Goal: Task Accomplishment & Management: Manage account settings

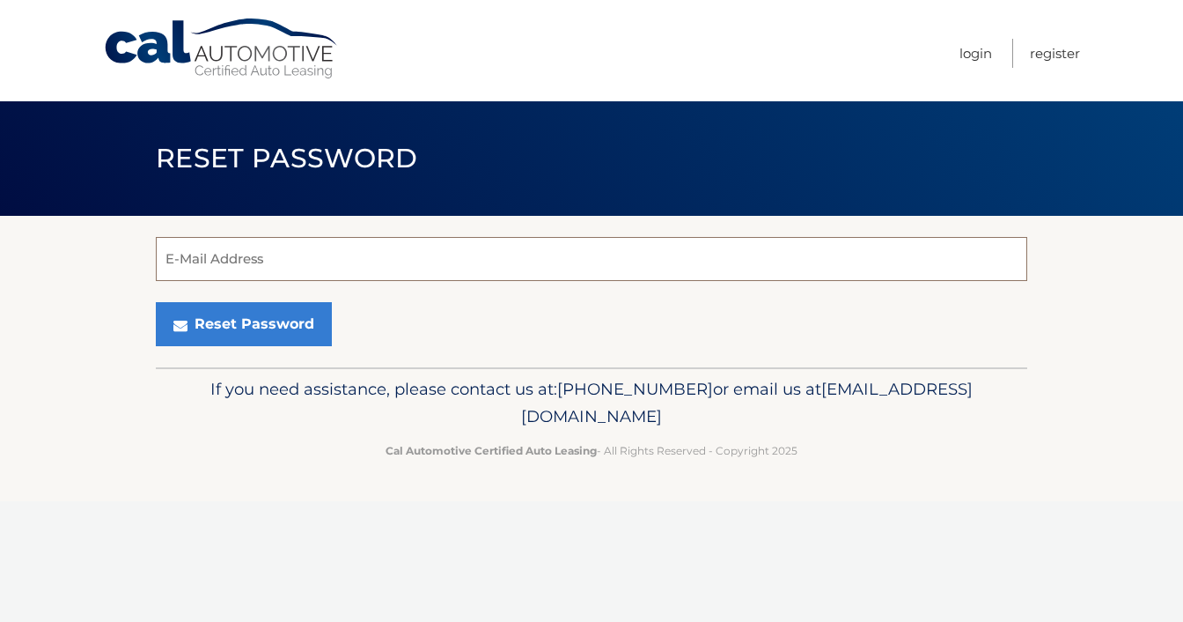
click at [442, 266] on input "E-Mail Address" at bounding box center [592, 259] width 872 height 44
type input "car.1126@yahoo.com"
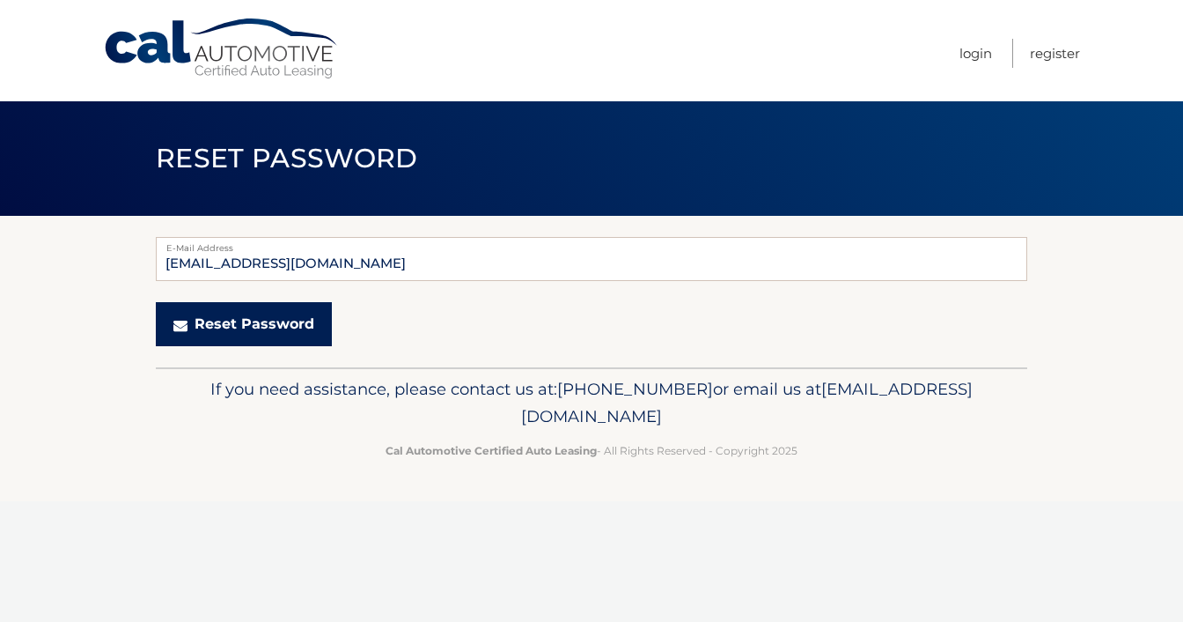
click at [249, 336] on button "Reset Password" at bounding box center [244, 324] width 176 height 44
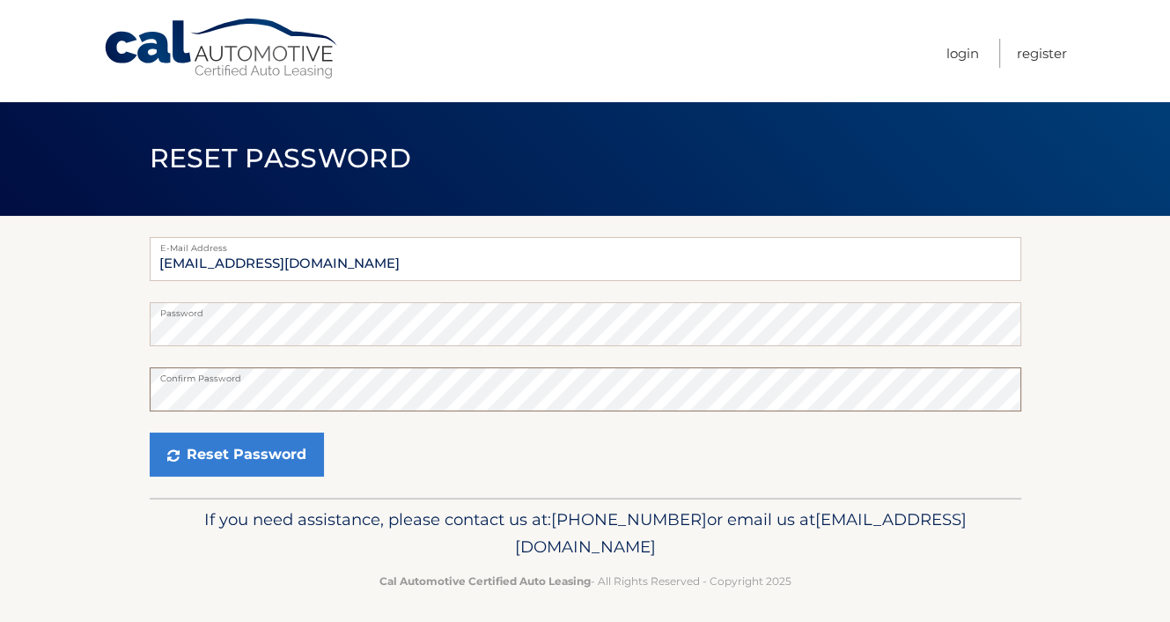
click at [150, 432] on button "Reset Password" at bounding box center [237, 454] width 174 height 44
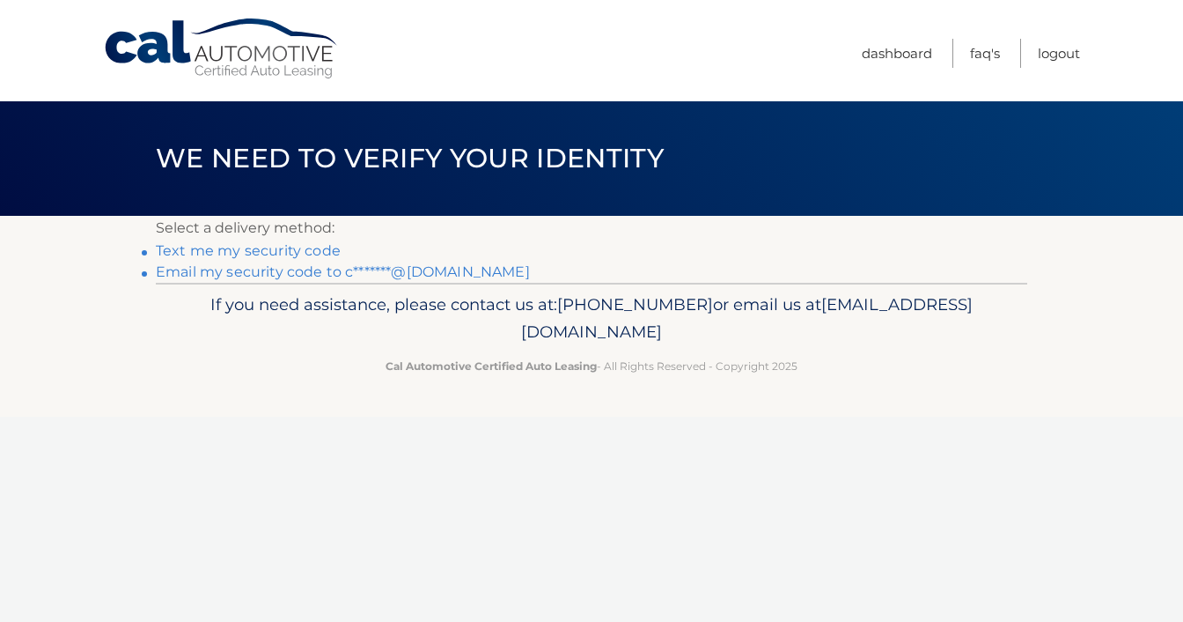
drag, startPoint x: 891, startPoint y: 264, endPoint x: 356, endPoint y: 435, distance: 561.8
click at [356, 435] on div "Cal Automotive Menu Dashboard FAQ's Logout ×" at bounding box center [591, 311] width 1183 height 622
click at [306, 256] on link "Text me my security code" at bounding box center [248, 250] width 185 height 17
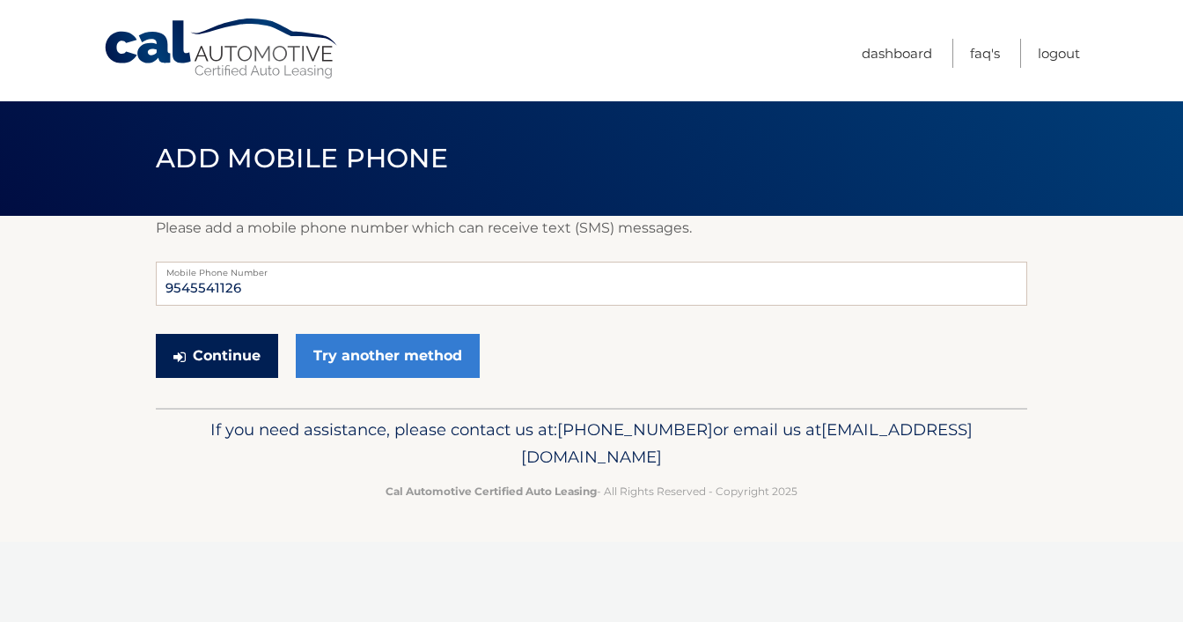
click at [238, 364] on button "Continue" at bounding box center [217, 356] width 122 height 44
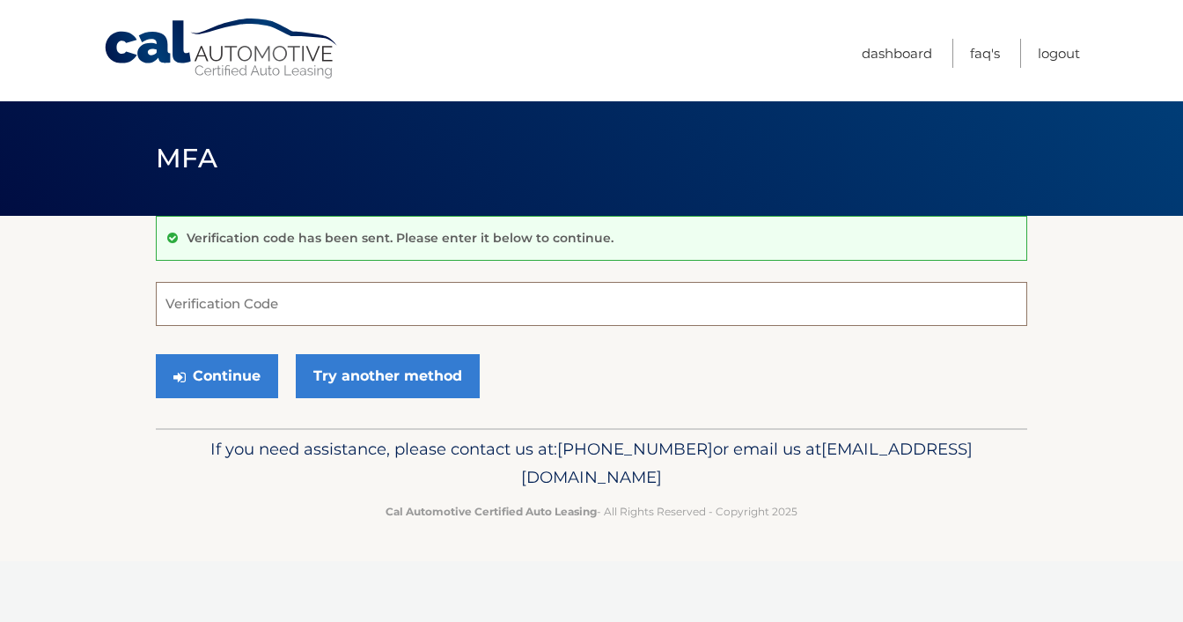
click at [292, 305] on input "Verification Code" at bounding box center [592, 304] width 872 height 44
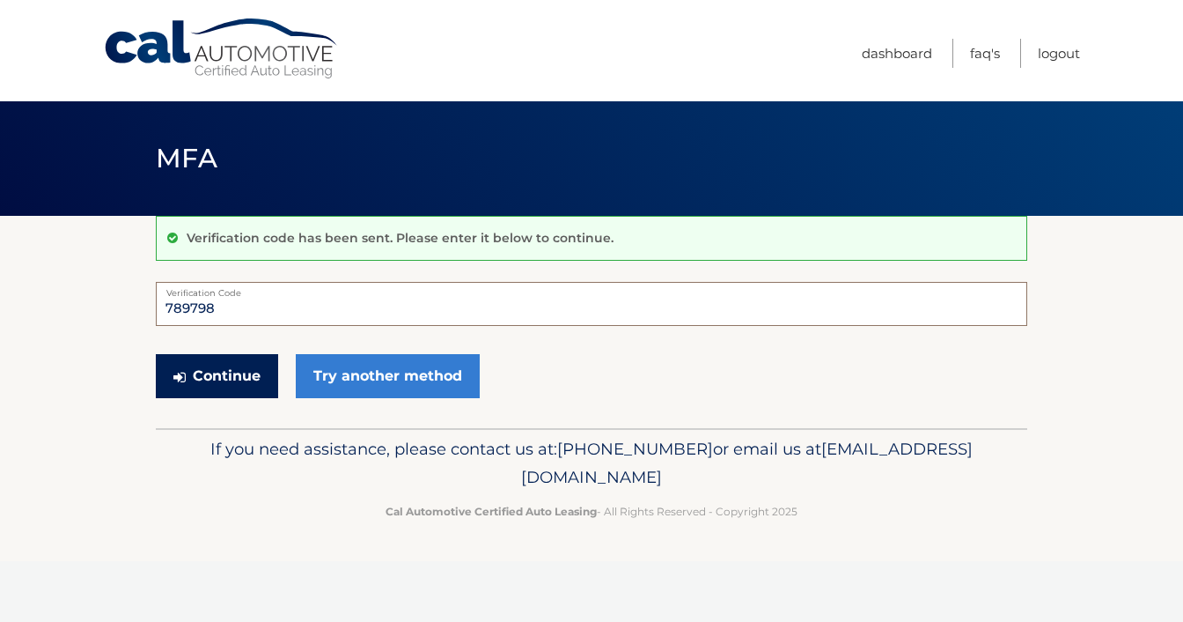
type input "789798"
click at [215, 375] on button "Continue" at bounding box center [217, 376] width 122 height 44
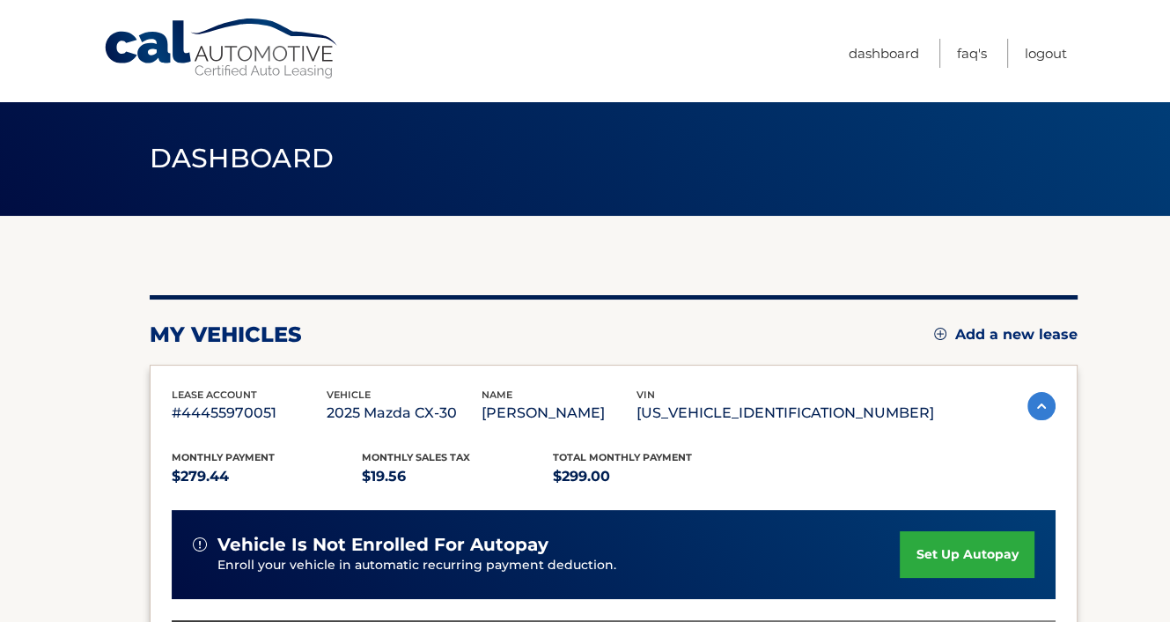
click at [1119, 420] on section "my vehicles Add a new lease lease account #44455970051 vehicle 2025 Mazda CX-30…" at bounding box center [585, 574] width 1170 height 717
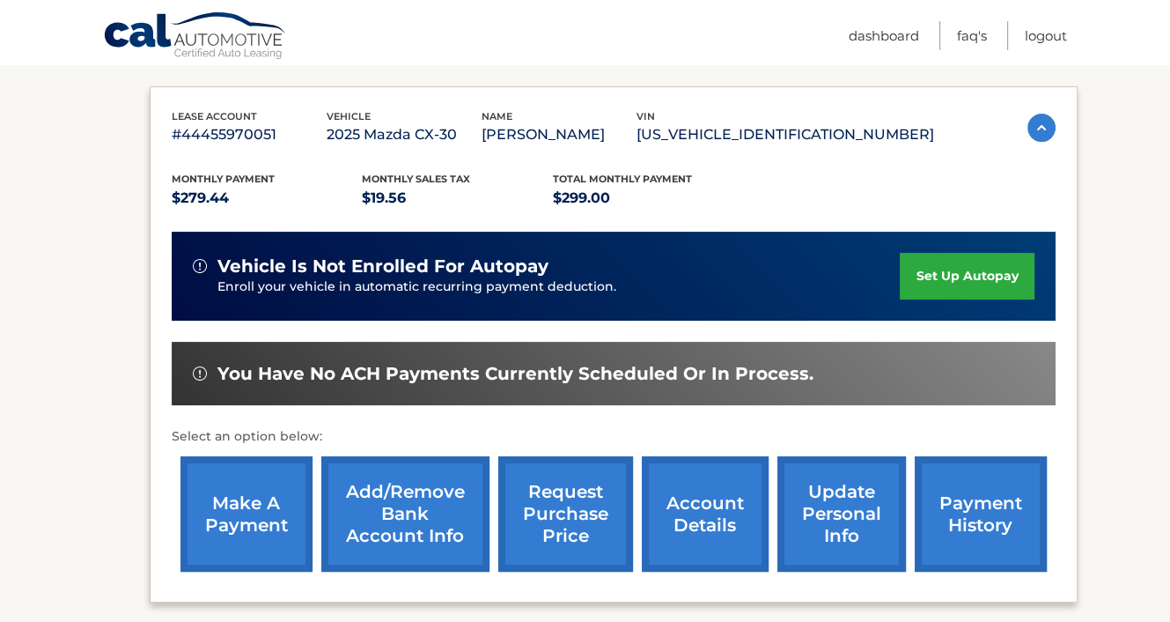
scroll to position [282, 0]
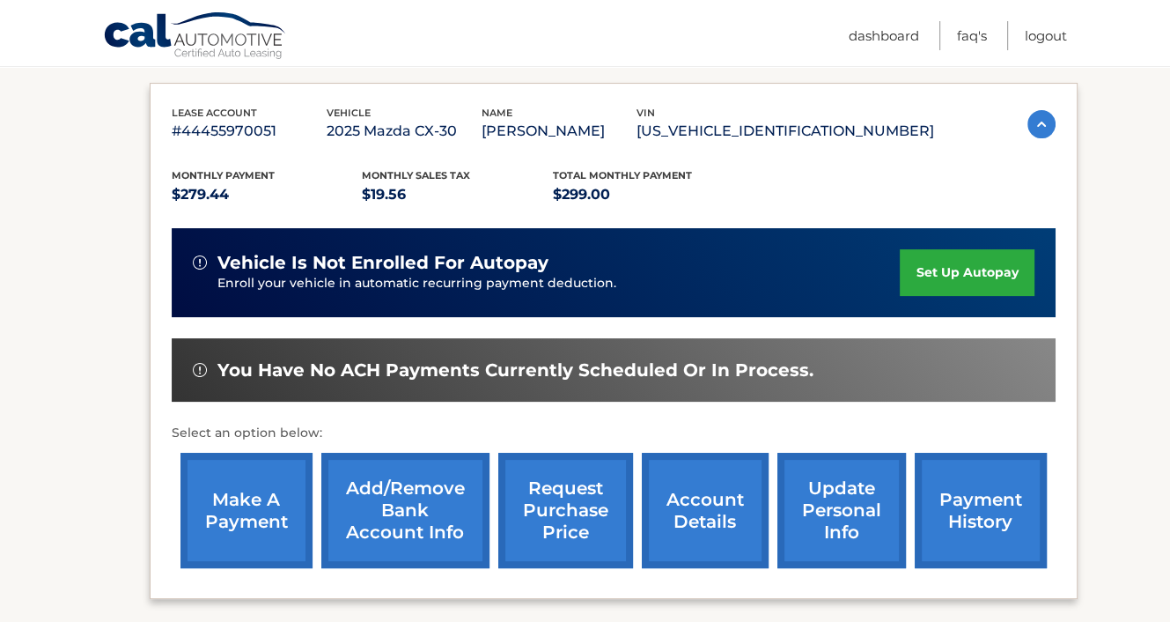
click at [951, 274] on link "set up autopay" at bounding box center [967, 272] width 134 height 47
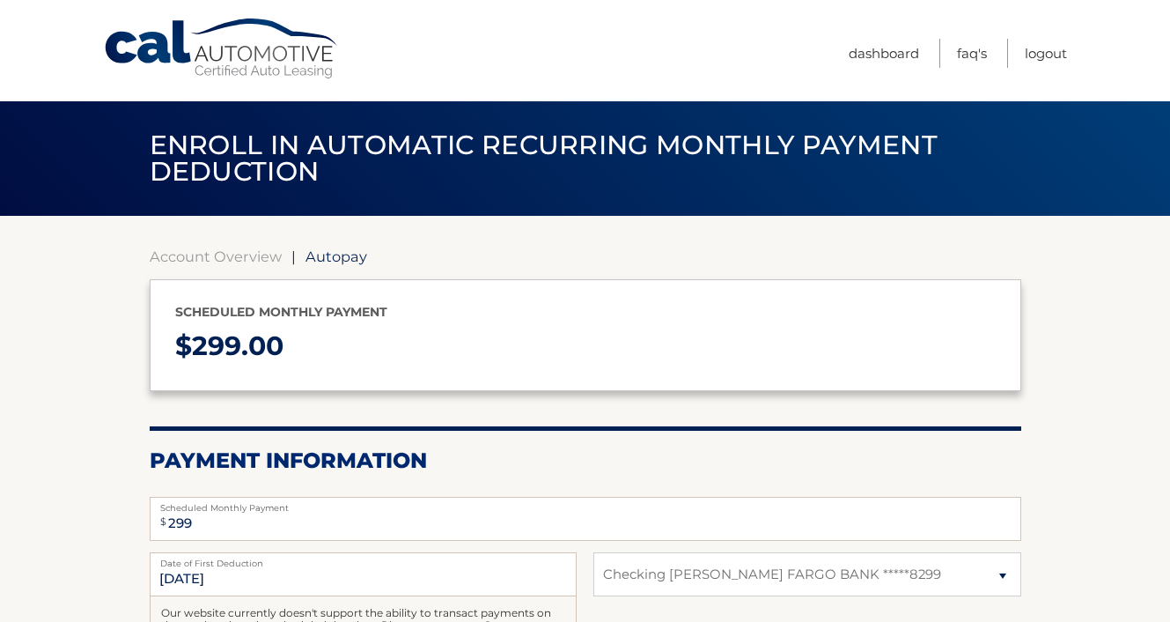
select select "ZWYxMDAwM2EtYjc4Ni00MTE1LWIyODUtYjA5M2M2MDRmZDJj"
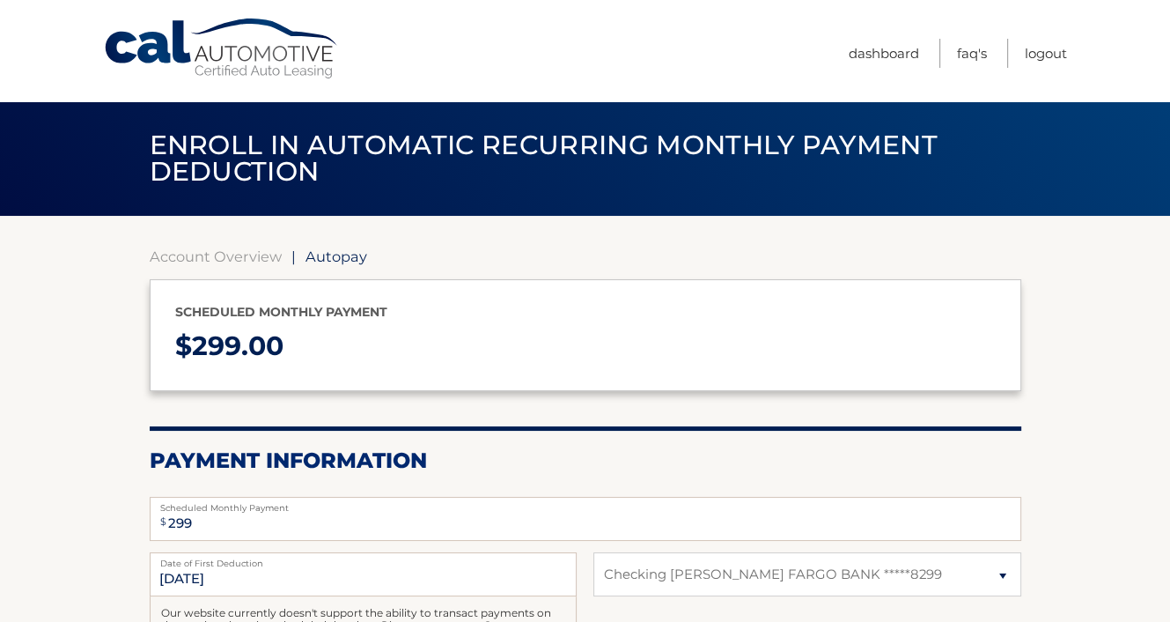
click at [38, 398] on section "Account Overview | Autopay Scheduled monthly payment $ 299.00 Payment Informati…" at bounding box center [585, 547] width 1170 height 663
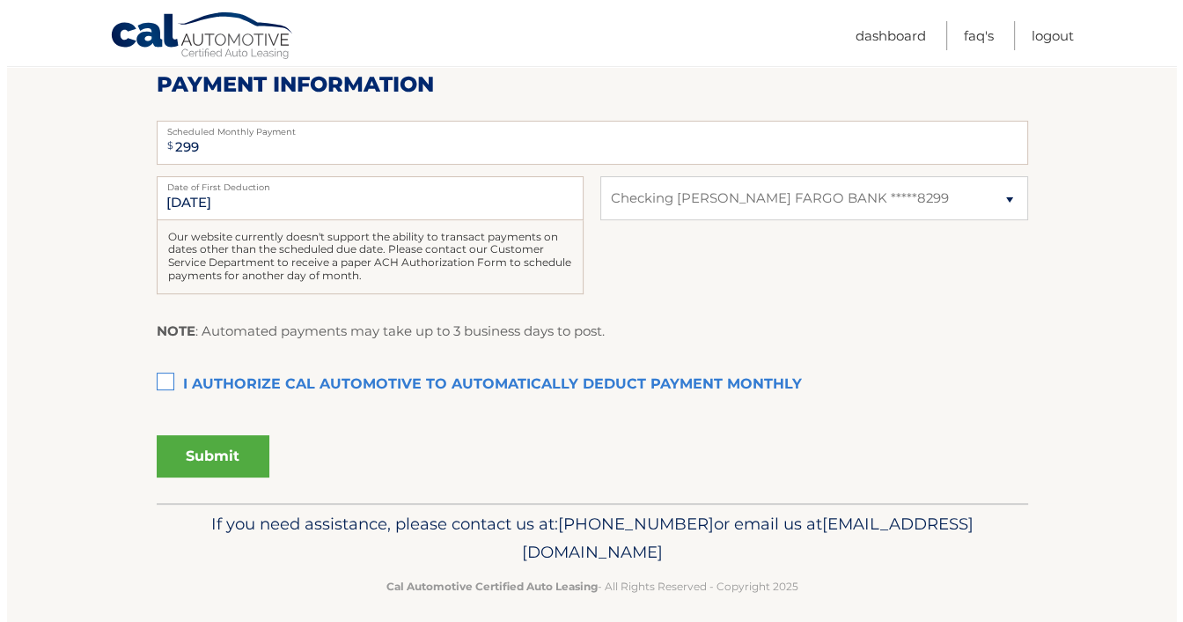
scroll to position [389, 0]
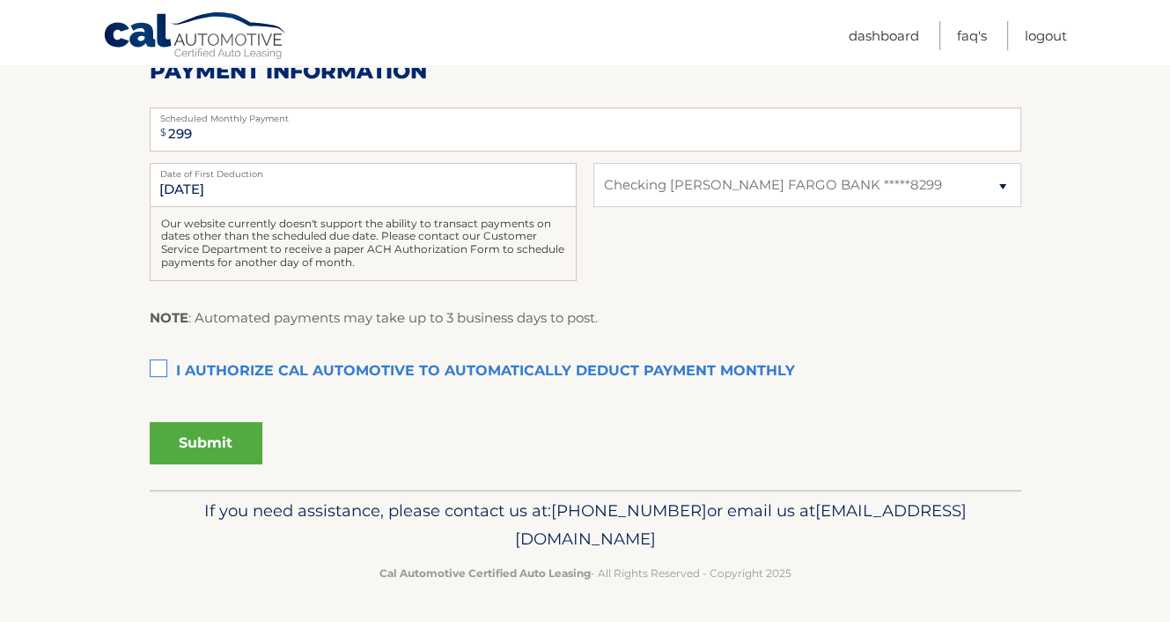
click at [166, 381] on label "I authorize cal automotive to automatically deduct payment monthly This checkbo…" at bounding box center [586, 371] width 872 height 35
click at [0, 0] on input "I authorize cal automotive to automatically deduct payment monthly This checkbo…" at bounding box center [0, 0] width 0 height 0
click at [206, 453] on button "Submit" at bounding box center [206, 443] width 113 height 42
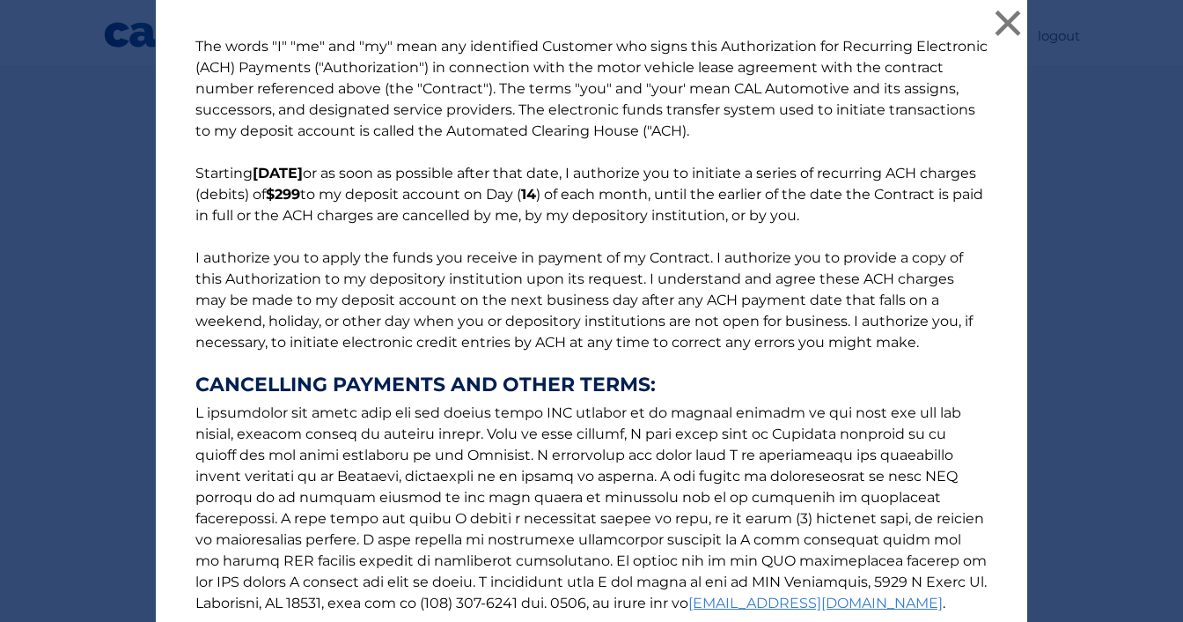
scroll to position [210, 0]
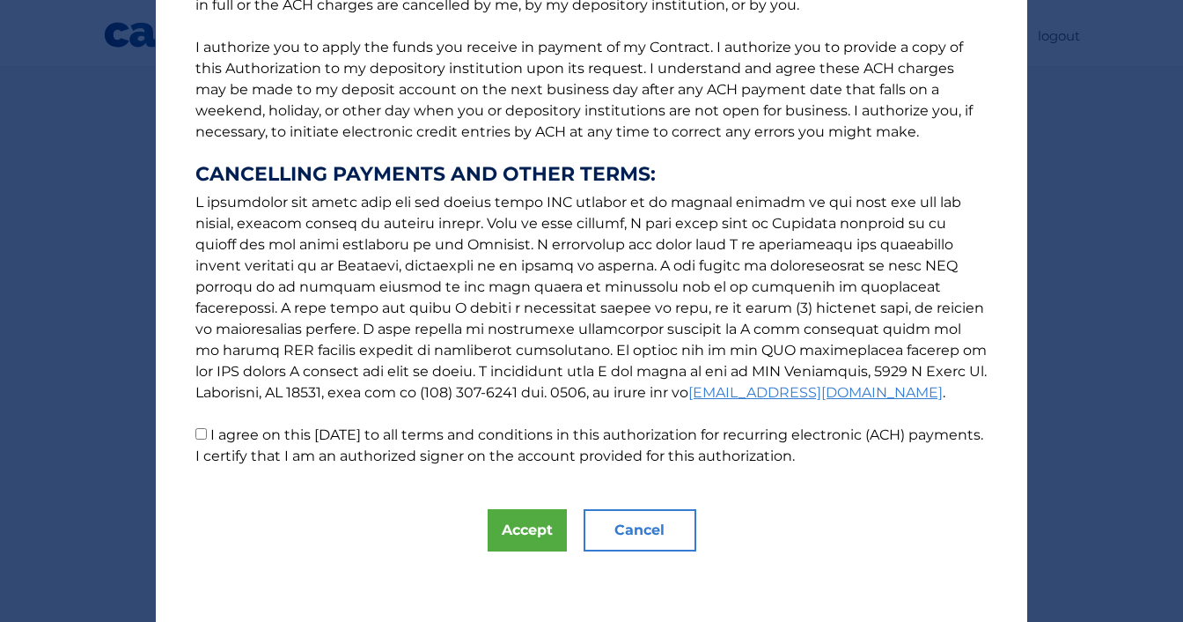
click at [453, 416] on p "The words "I" "me" and "my" mean any identified Customer who signs this Authori…" at bounding box center [592, 146] width 828 height 641
click at [467, 461] on label "I agree on this 09/13/2025 to all terms and conditions in this authorization fo…" at bounding box center [589, 445] width 788 height 38
click at [207, 439] on input "I agree on this 09/13/2025 to all terms and conditions in this authorization fo…" at bounding box center [200, 433] width 11 height 11
checkbox input "true"
click at [515, 533] on button "Accept" at bounding box center [527, 530] width 79 height 42
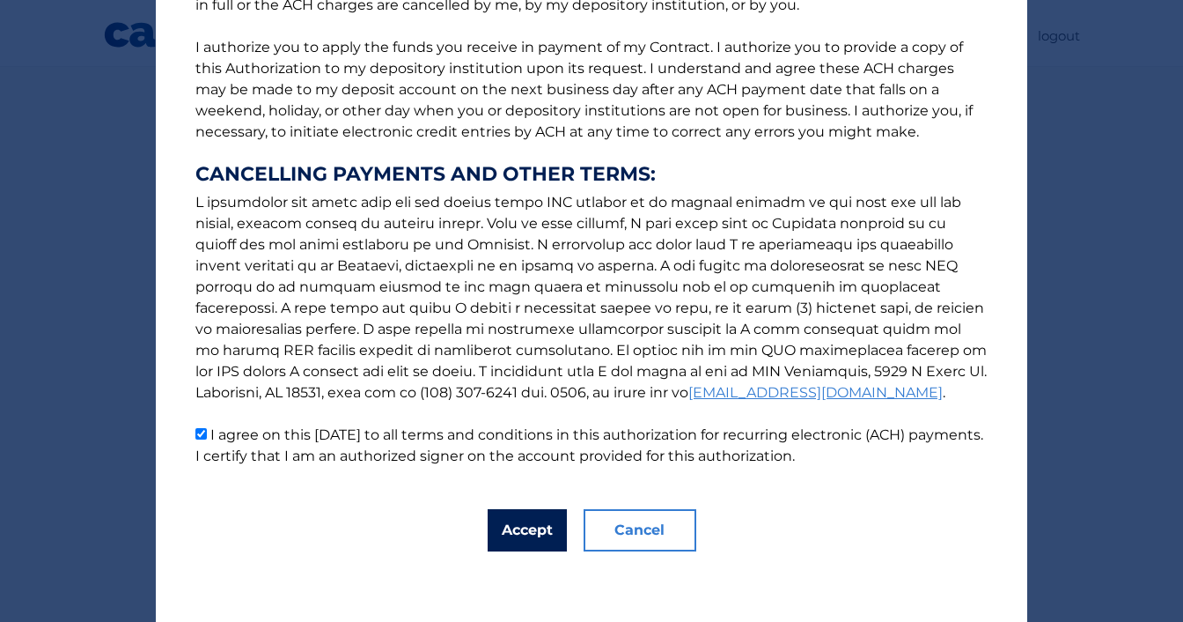
scroll to position [340, 0]
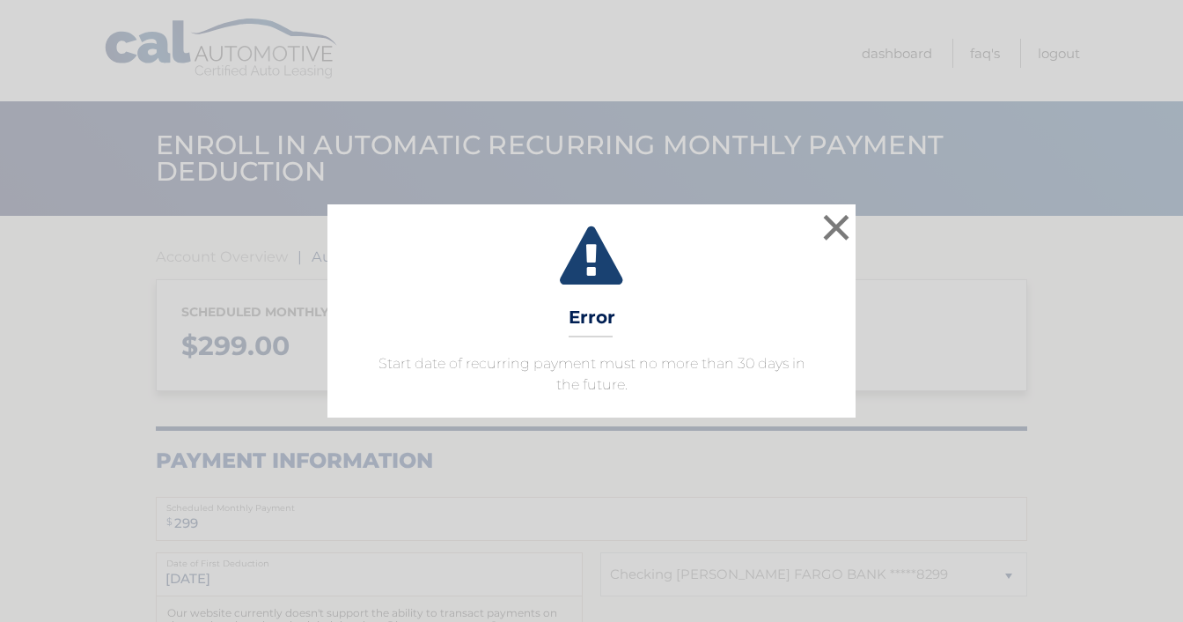
select select "ZWYxMDAwM2EtYjc4Ni00MTE1LWIyODUtYjA5M2M2MDRmZDJj"
click at [844, 236] on button "×" at bounding box center [836, 227] width 35 height 35
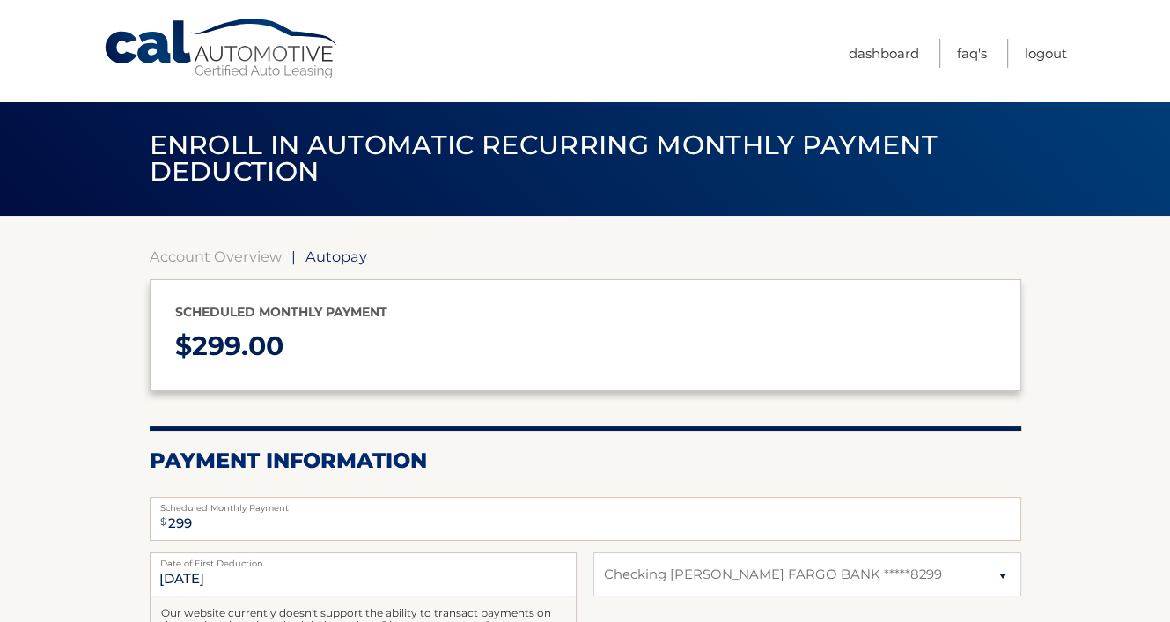
click at [866, 59] on link "Dashboard" at bounding box center [884, 53] width 70 height 29
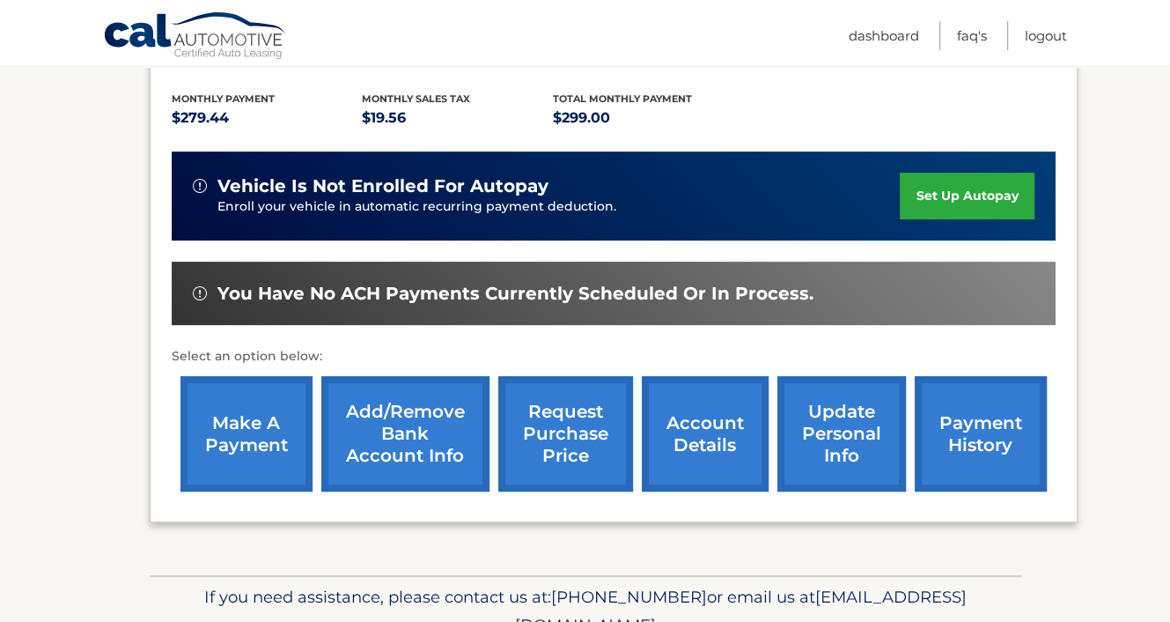
scroll to position [356, 0]
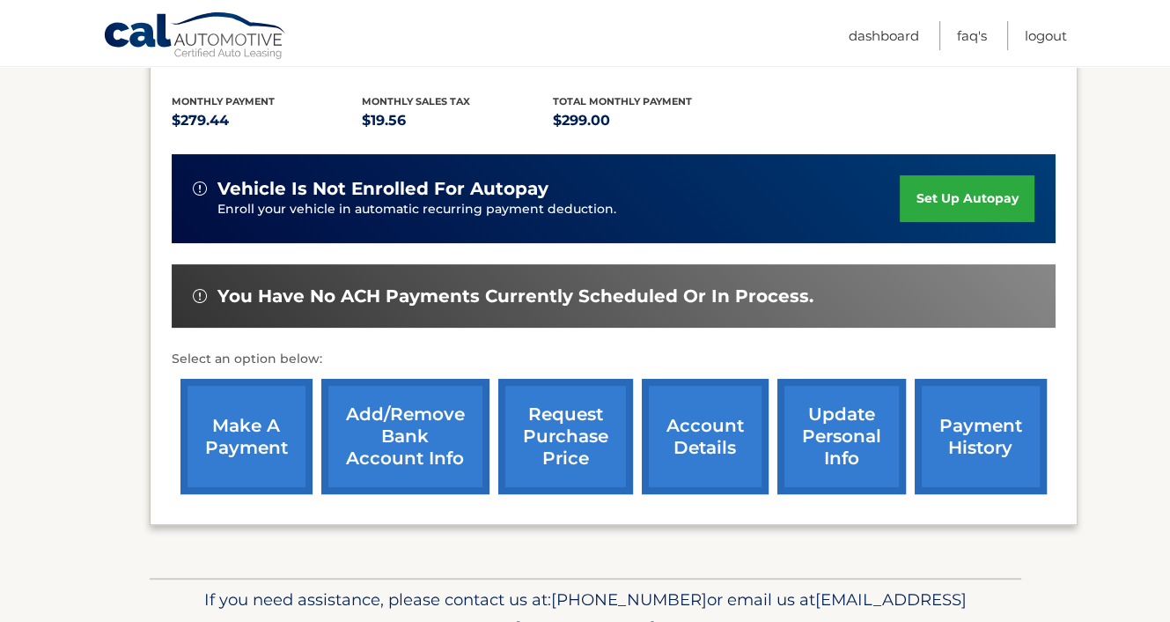
click at [224, 465] on link "make a payment" at bounding box center [246, 436] width 132 height 115
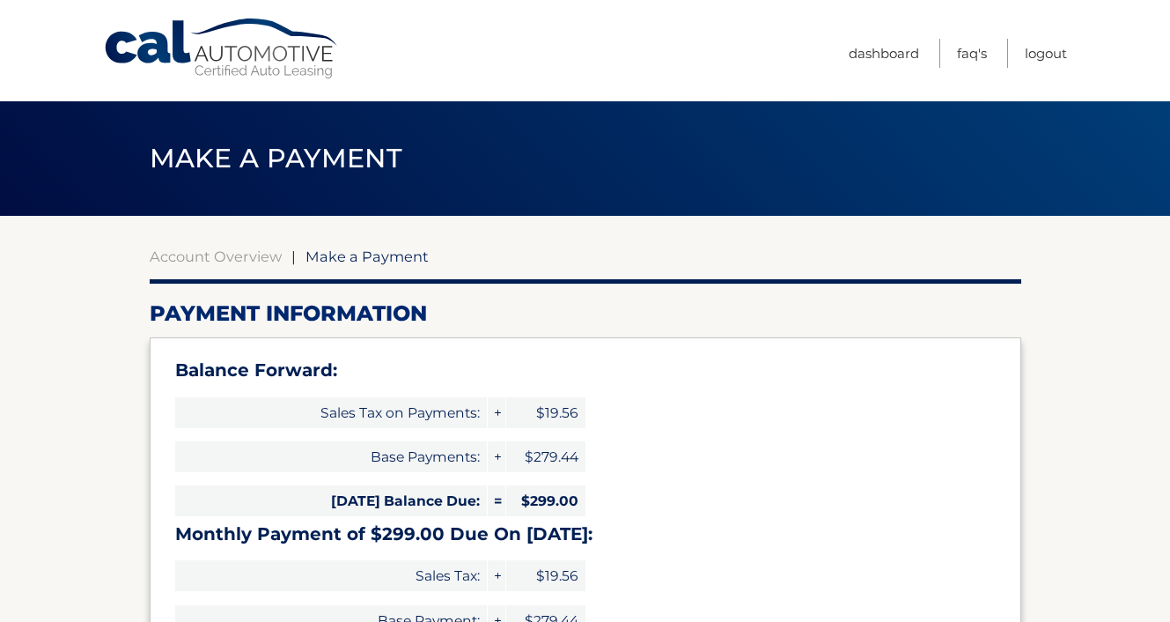
select select "ZWYxMDAwM2EtYjc4Ni00MTE1LWIyODUtYjA5M2M2MDRmZDJj"
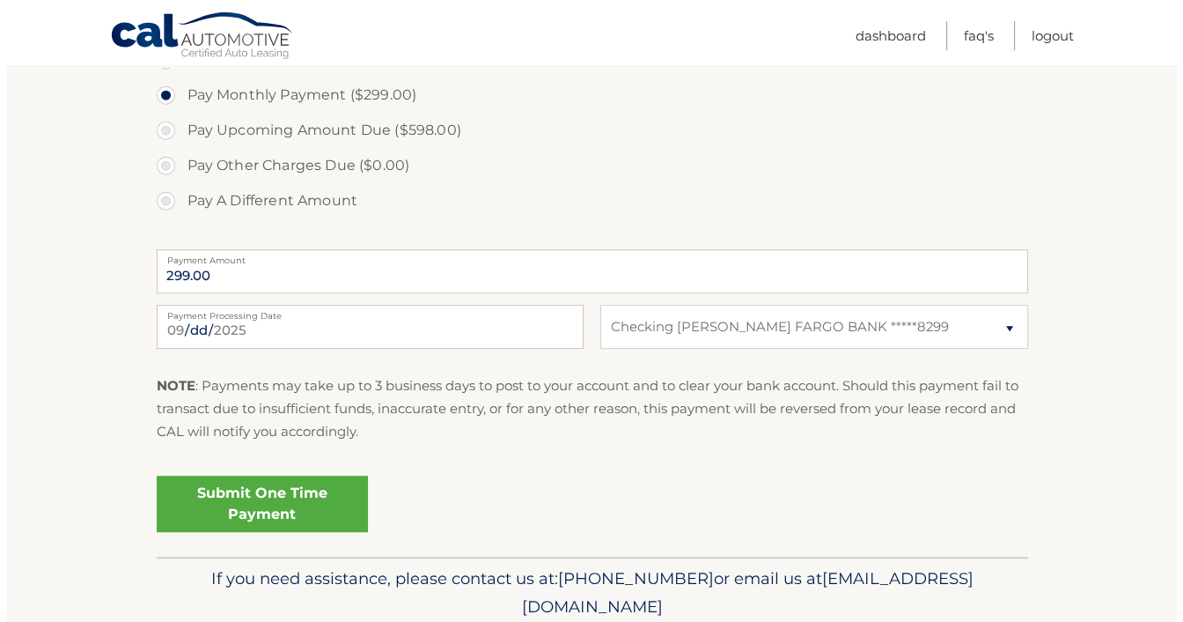
scroll to position [722, 0]
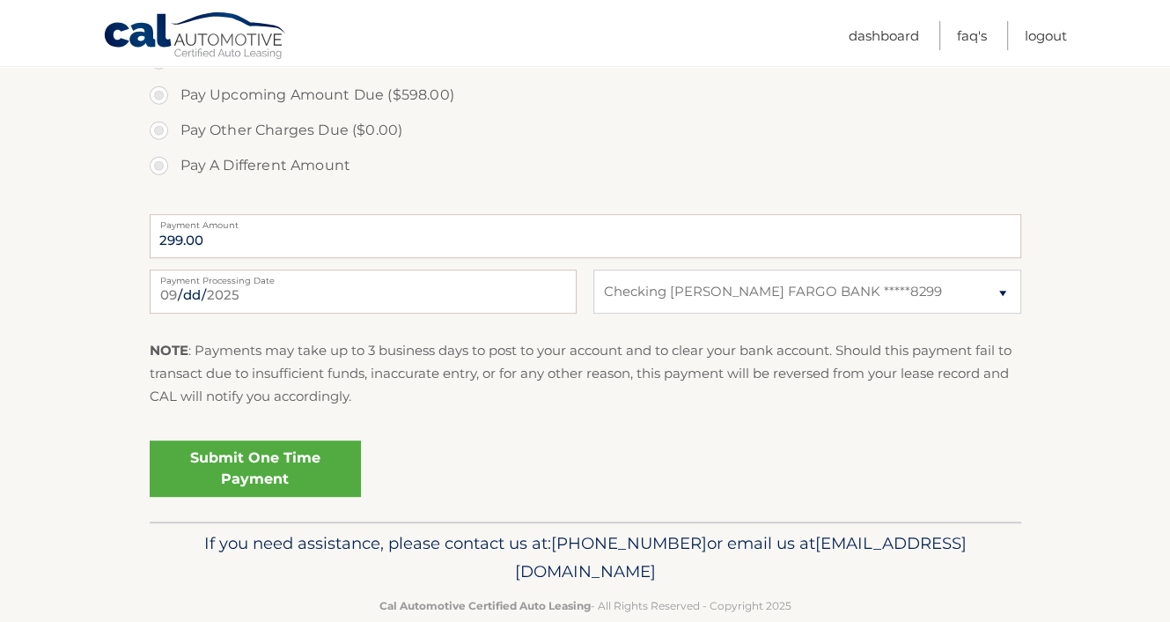
click at [321, 469] on link "Submit One Time Payment" at bounding box center [255, 468] width 211 height 56
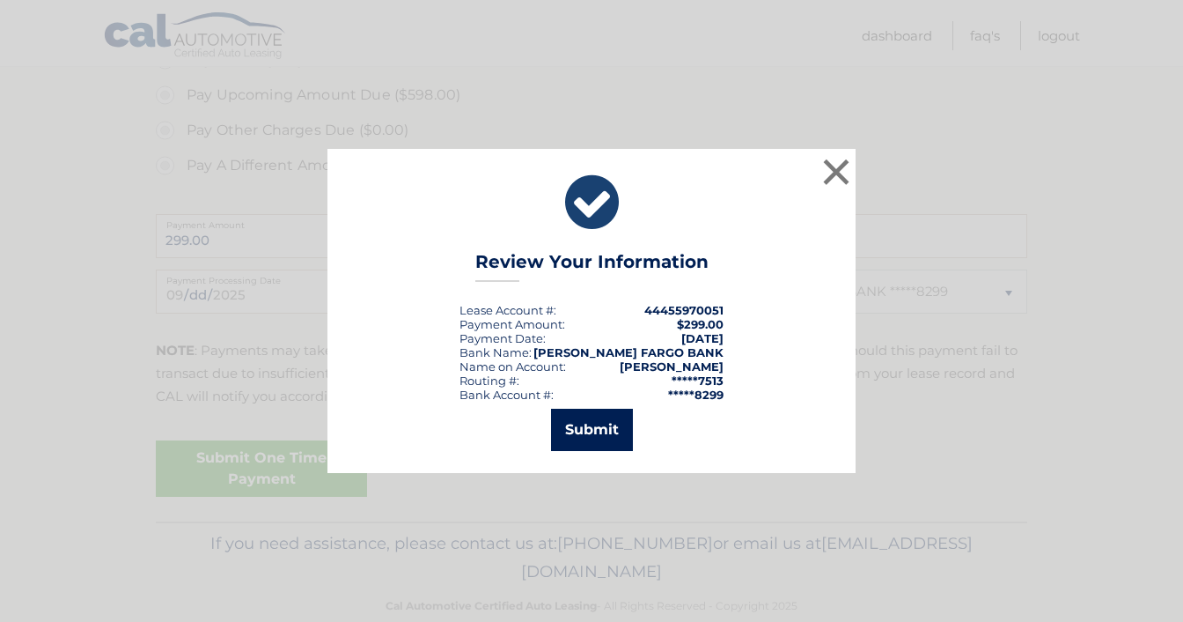
click at [613, 431] on button "Submit" at bounding box center [592, 429] width 82 height 42
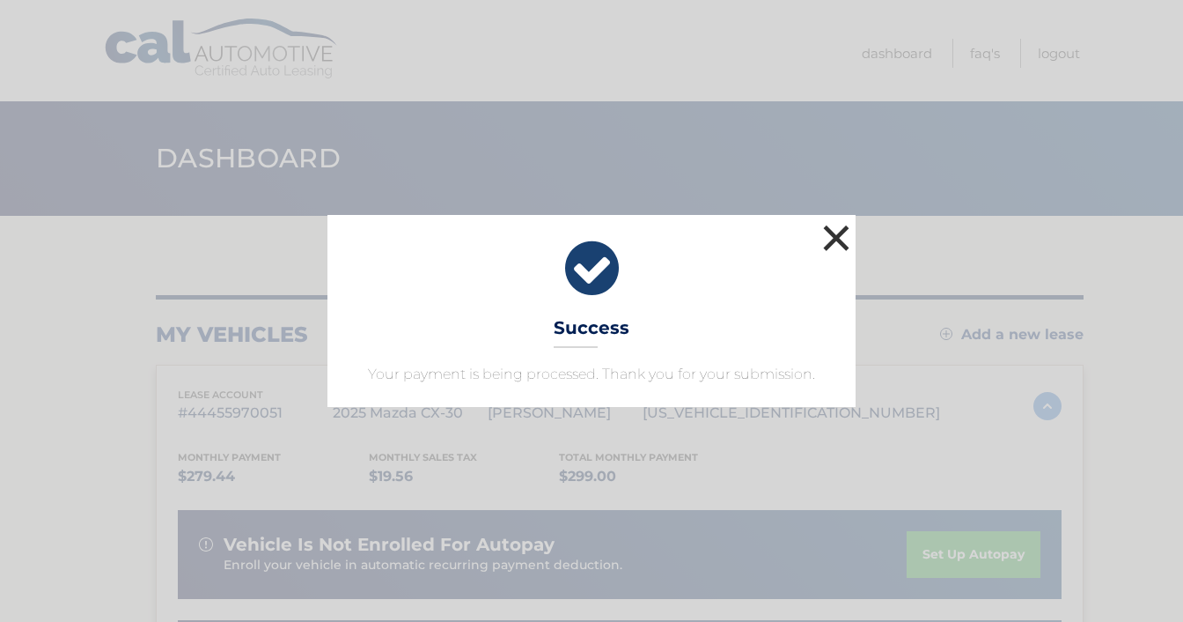
click at [843, 247] on button "×" at bounding box center [836, 237] width 35 height 35
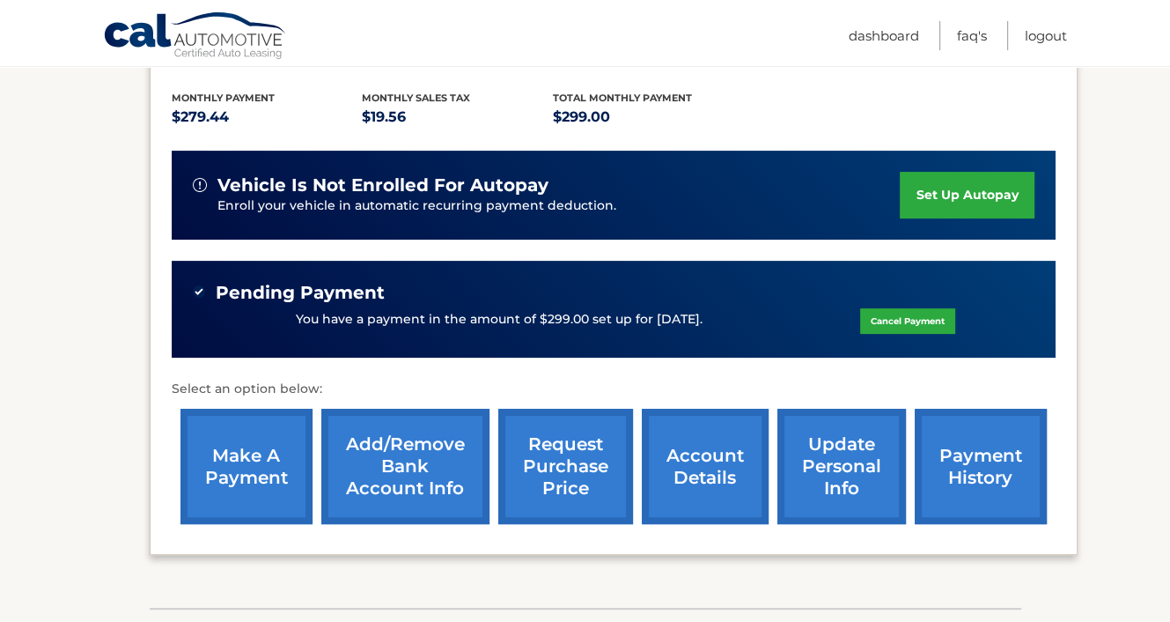
click at [1152, 303] on section "my vehicles Add a new lease lease account #44455970051 vehicle 2025 Mazda CX-30…" at bounding box center [585, 232] width 1170 height 751
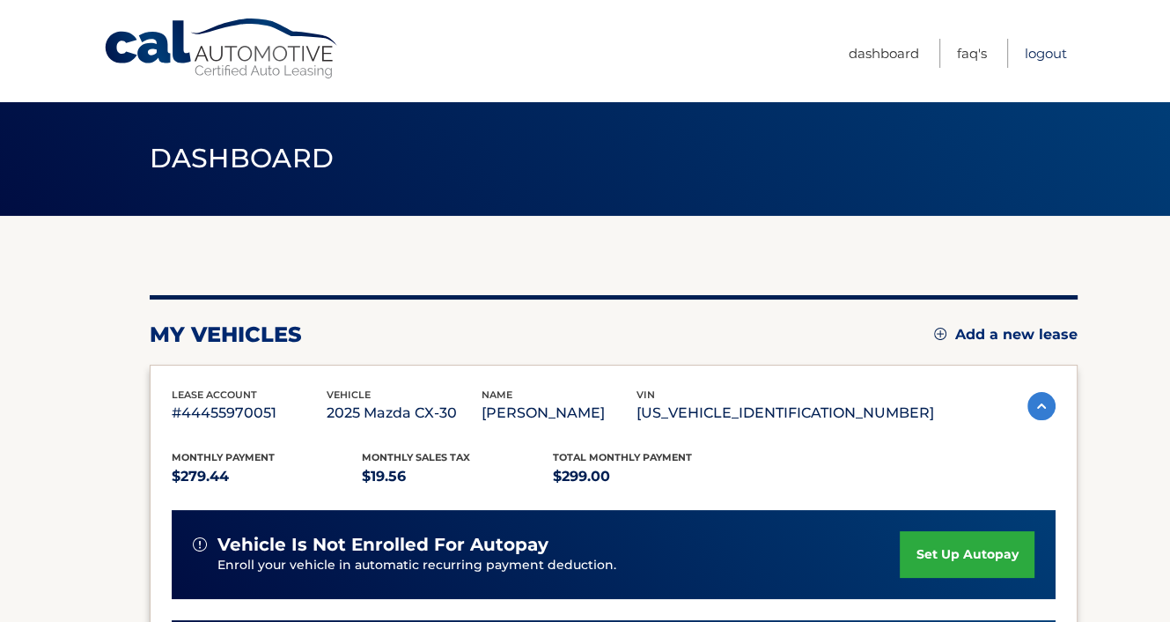
click at [1058, 55] on link "Logout" at bounding box center [1046, 53] width 42 height 29
